Goal: Use online tool/utility

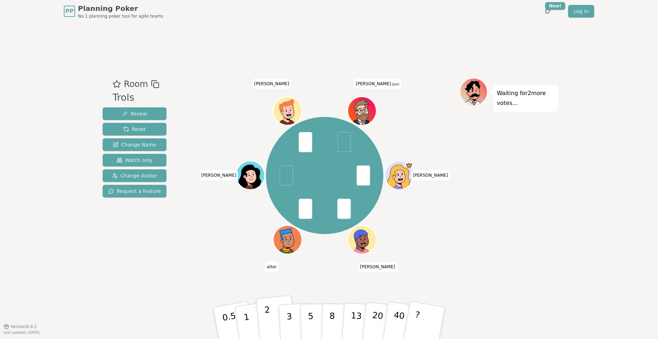
click at [270, 320] on p "2" at bounding box center [268, 324] width 9 height 38
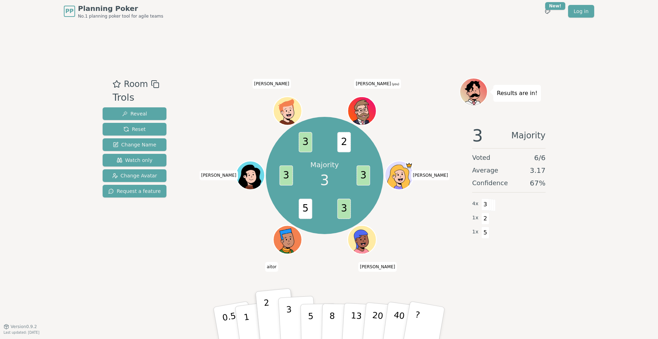
click at [291, 318] on p "3" at bounding box center [290, 324] width 8 height 38
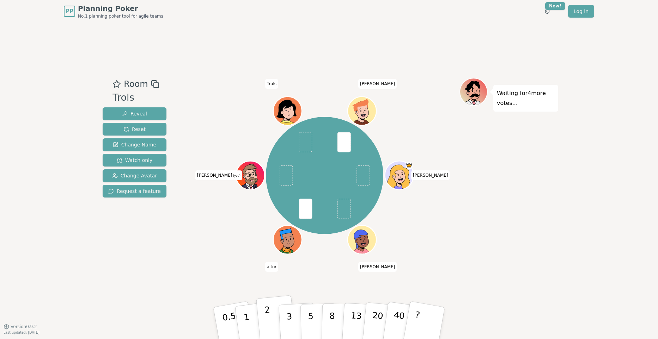
click at [273, 325] on button "2" at bounding box center [276, 324] width 40 height 56
click at [290, 320] on p "3" at bounding box center [290, 324] width 8 height 38
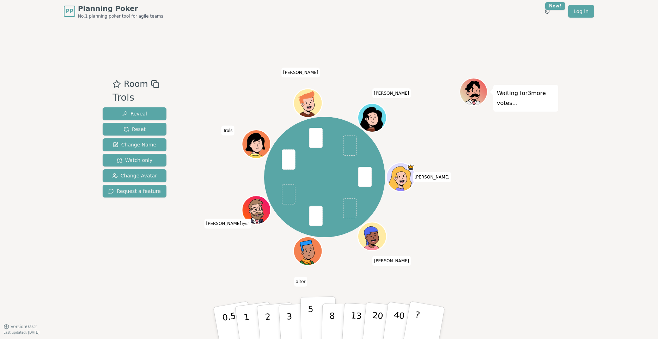
click at [314, 318] on button "5" at bounding box center [318, 324] width 36 height 54
click at [267, 320] on p "2" at bounding box center [268, 324] width 9 height 38
click at [287, 321] on p "3" at bounding box center [290, 324] width 8 height 38
click at [564, 183] on div "PP Planning Poker No.1 planning poker tool for agile teams Toggle theme New! Lo…" at bounding box center [329, 169] width 658 height 339
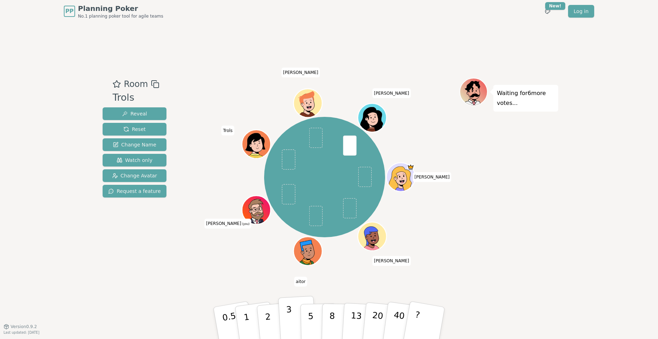
click at [286, 315] on button "3" at bounding box center [297, 323] width 38 height 55
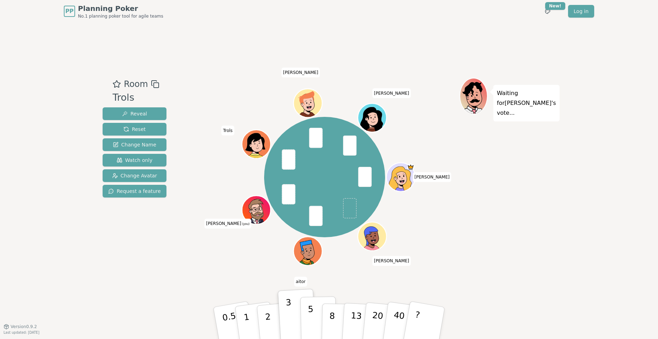
click at [312, 320] on p "5" at bounding box center [311, 323] width 6 height 38
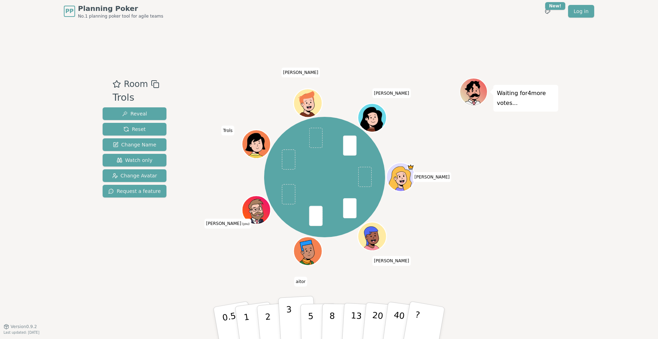
click at [292, 313] on button "3" at bounding box center [297, 323] width 38 height 55
click at [306, 315] on button "5" at bounding box center [318, 324] width 36 height 54
click at [291, 318] on button "3" at bounding box center [297, 323] width 38 height 55
